Goal: Task Accomplishment & Management: Manage account settings

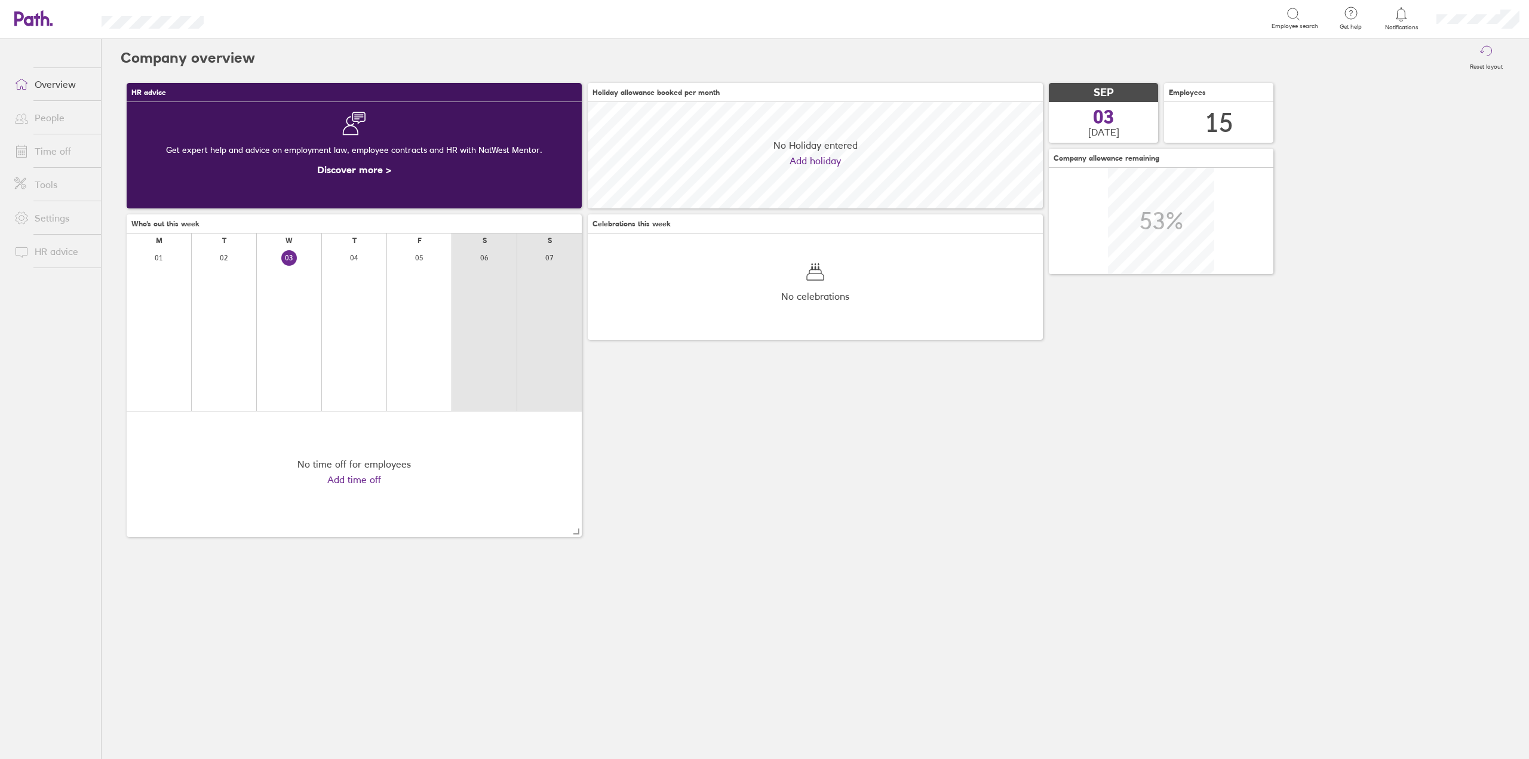
scroll to position [106, 455]
click at [48, 149] on link "Time off" at bounding box center [53, 151] width 96 height 24
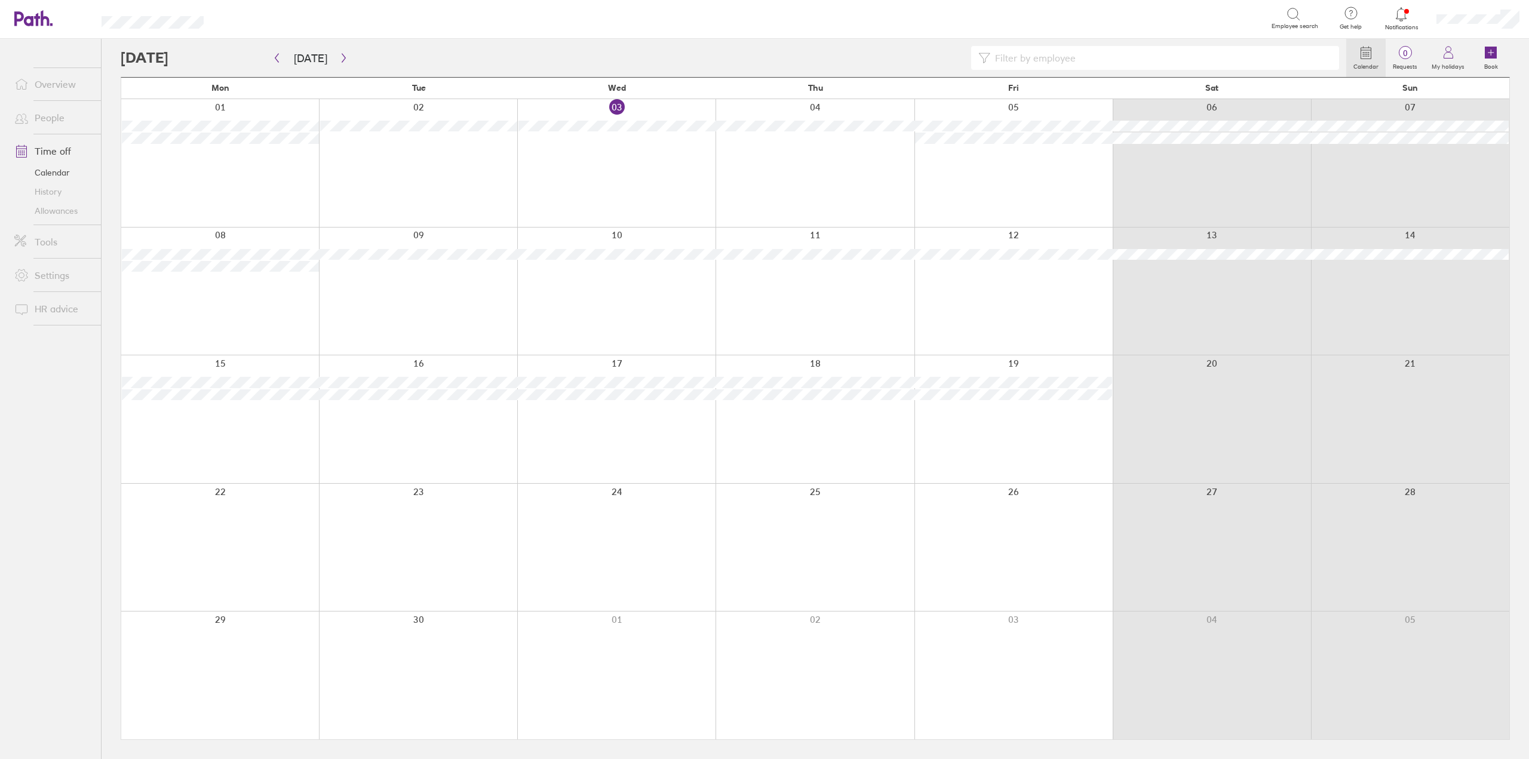
click at [615, 174] on div at bounding box center [616, 163] width 198 height 128
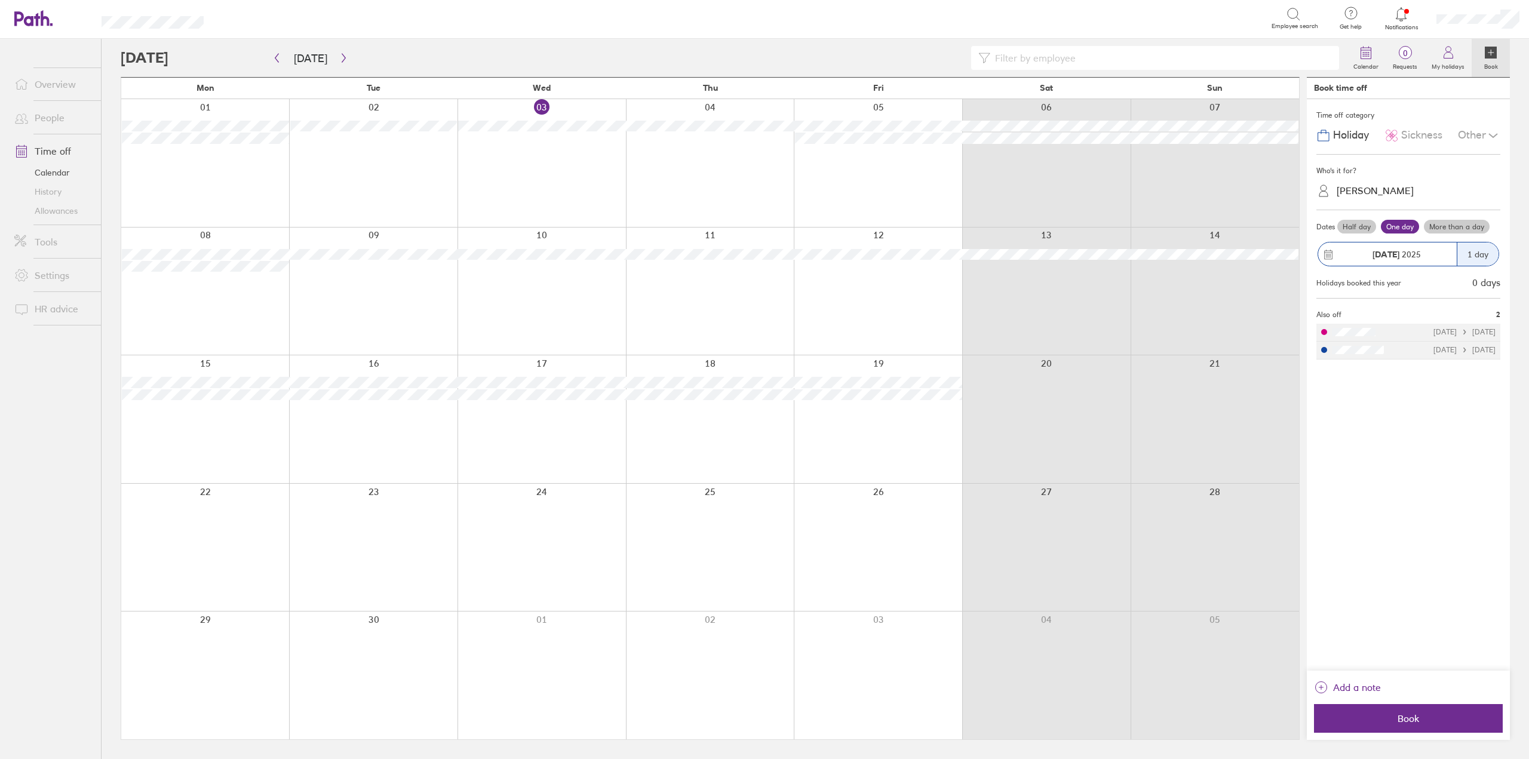
drag, startPoint x: 1414, startPoint y: 138, endPoint x: 1528, endPoint y: 171, distance: 119.4
click at [1415, 138] on span "Sickness" at bounding box center [1421, 135] width 41 height 13
